Goal: Navigation & Orientation: Find specific page/section

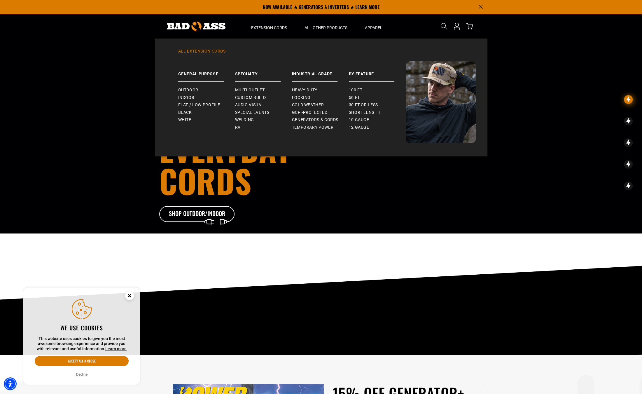
click at [204, 53] on link "All Extension Cords" at bounding box center [321, 54] width 309 height 13
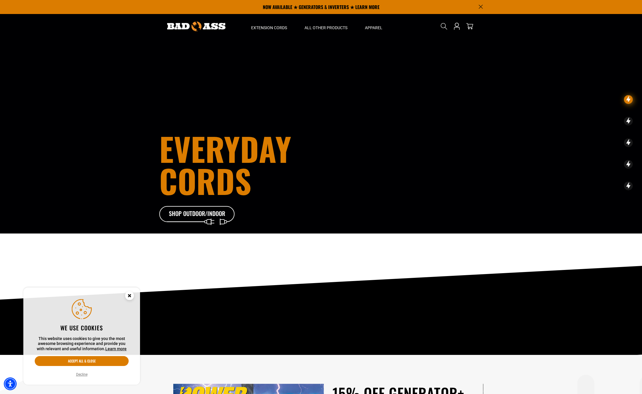
click at [128, 296] on icon "Close this option" at bounding box center [129, 295] width 2 height 2
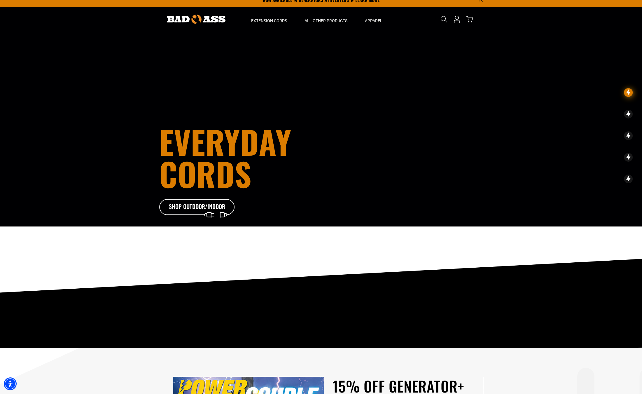
scroll to position [7, 0]
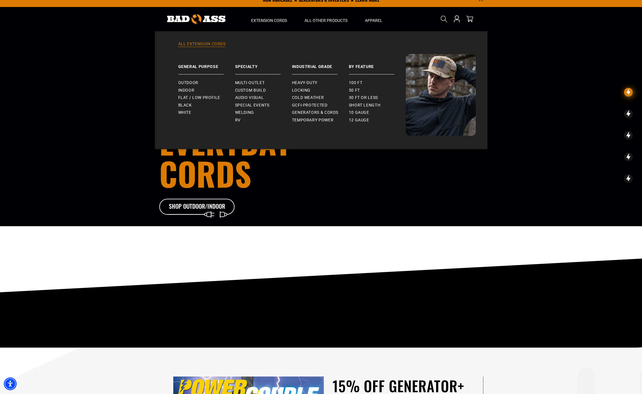
click at [194, 44] on link "All Extension Cords" at bounding box center [321, 47] width 309 height 13
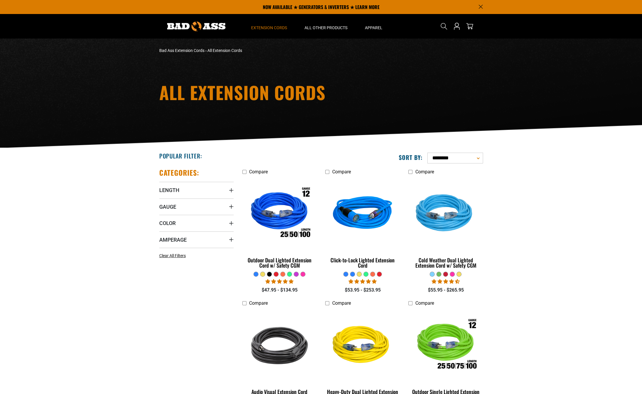
click at [111, 84] on div "All Extension Cords" at bounding box center [321, 93] width 642 height 109
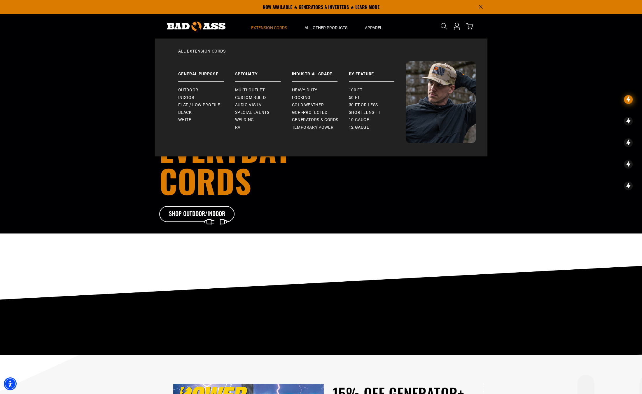
click at [269, 27] on span "Extension Cords" at bounding box center [269, 27] width 36 height 5
click at [197, 54] on link "All Extension Cords" at bounding box center [321, 54] width 309 height 13
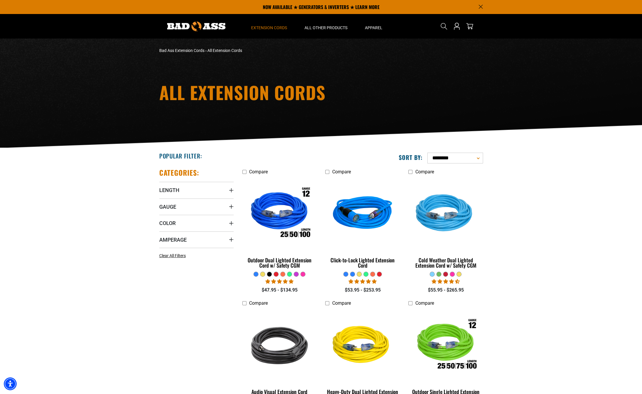
click at [512, 122] on div "All Extension Cords" at bounding box center [321, 93] width 642 height 109
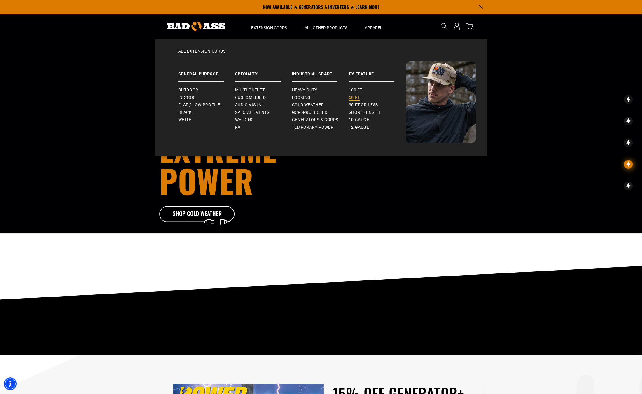
scroll to position [1, 0]
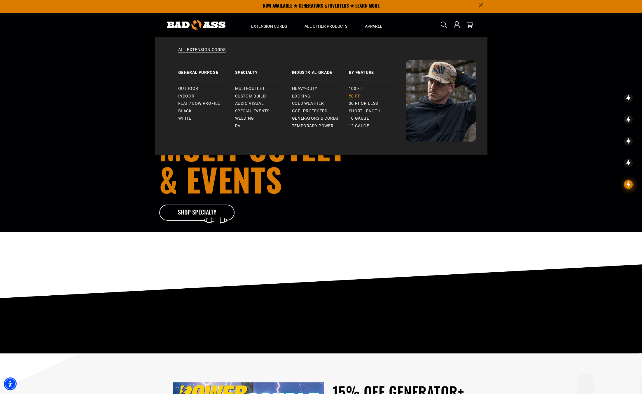
click at [355, 96] on span "50 ft" at bounding box center [354, 96] width 11 height 5
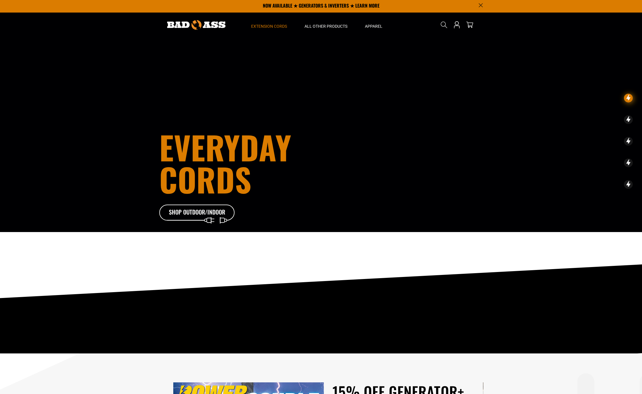
scroll to position [1, 0]
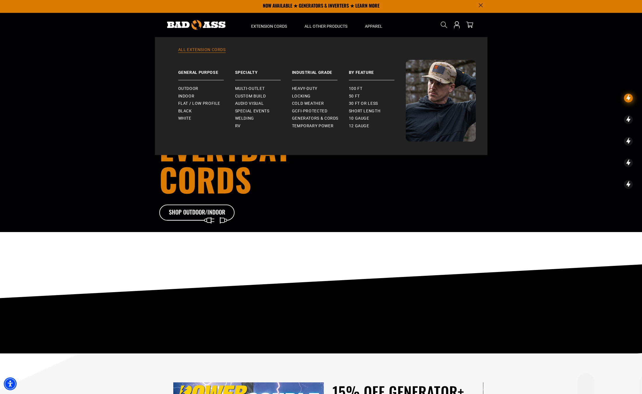
click at [210, 51] on link "All Extension Cords" at bounding box center [321, 53] width 309 height 13
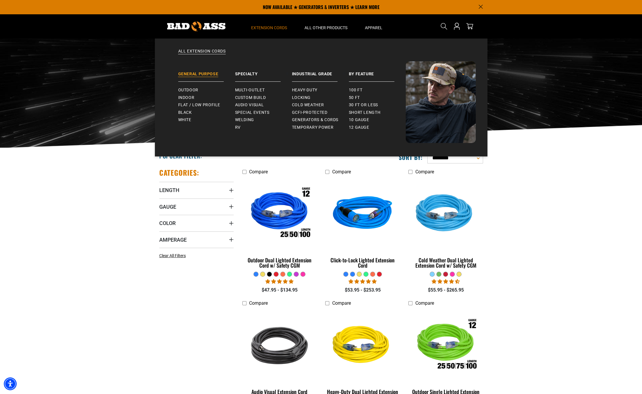
click at [190, 77] on link "General Purpose" at bounding box center [206, 71] width 57 height 20
